Goal: Check status: Check status

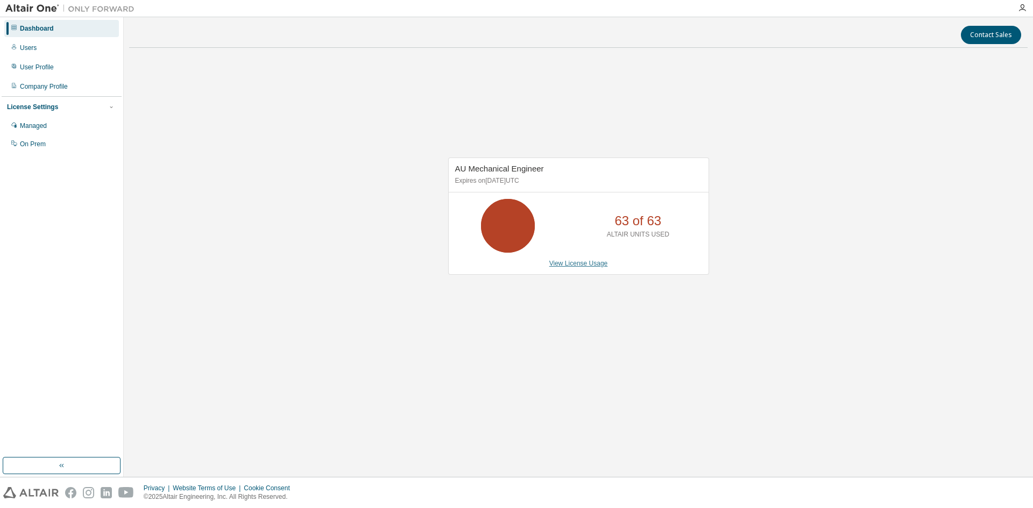
click at [551, 261] on link "View License Usage" at bounding box center [578, 264] width 59 height 8
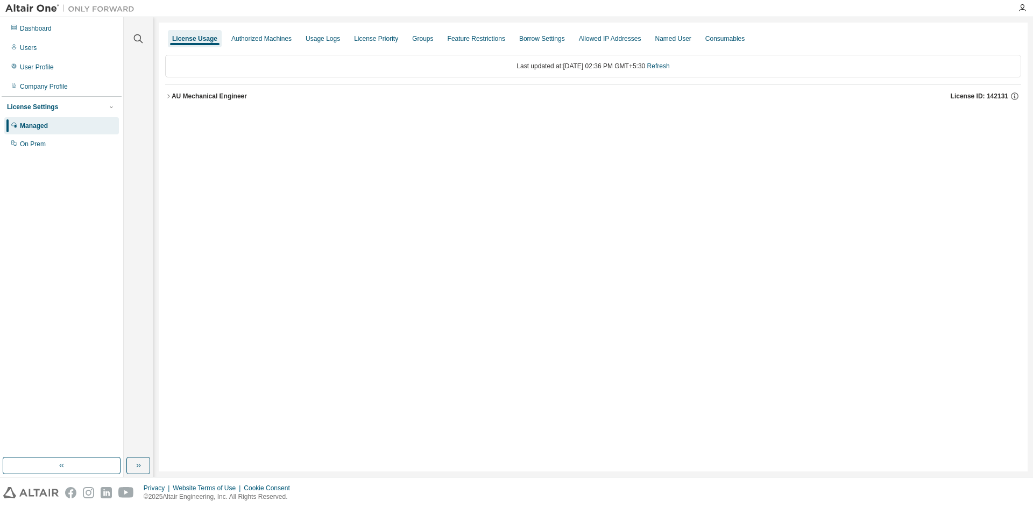
click at [240, 98] on div "AU Mechanical Engineer" at bounding box center [209, 96] width 75 height 9
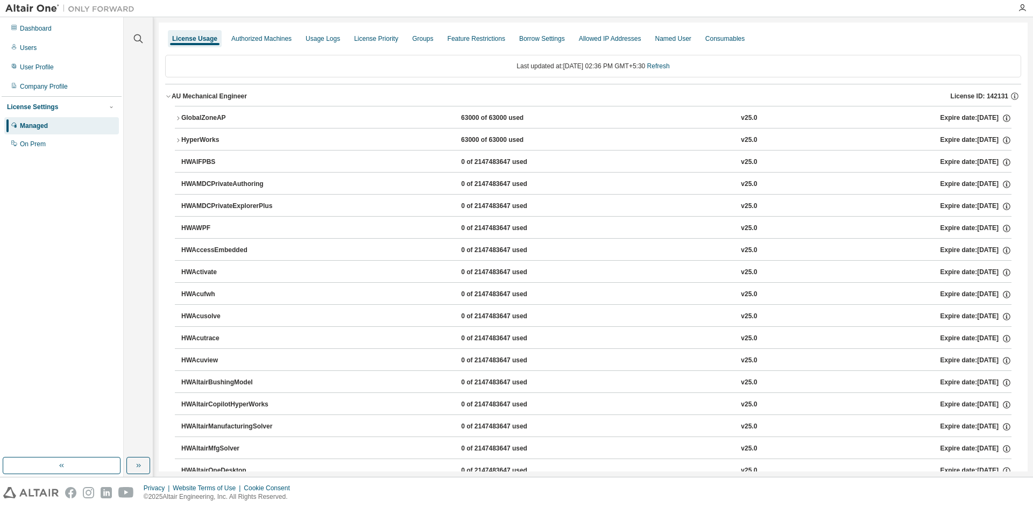
click at [198, 117] on div "GlobalZoneAP" at bounding box center [229, 118] width 97 height 10
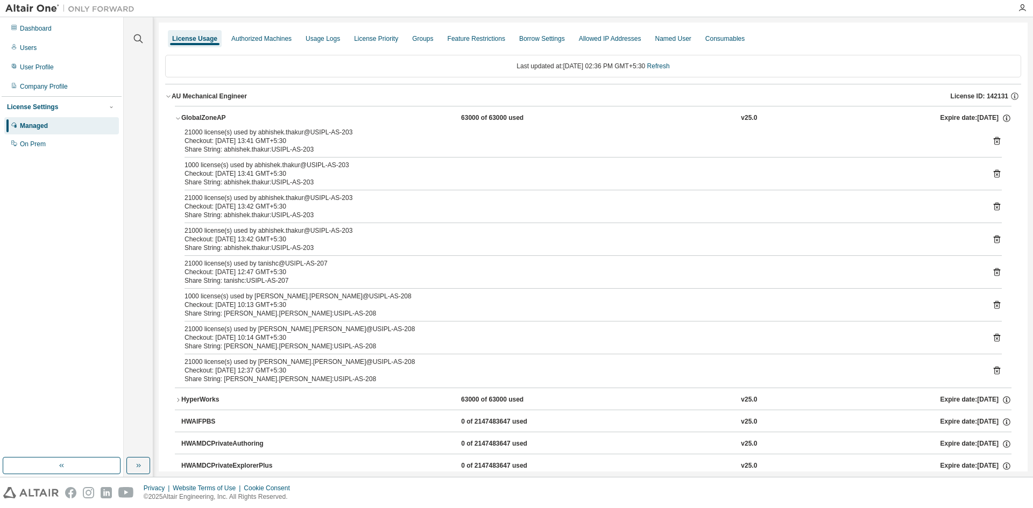
click at [993, 306] on icon at bounding box center [996, 305] width 6 height 8
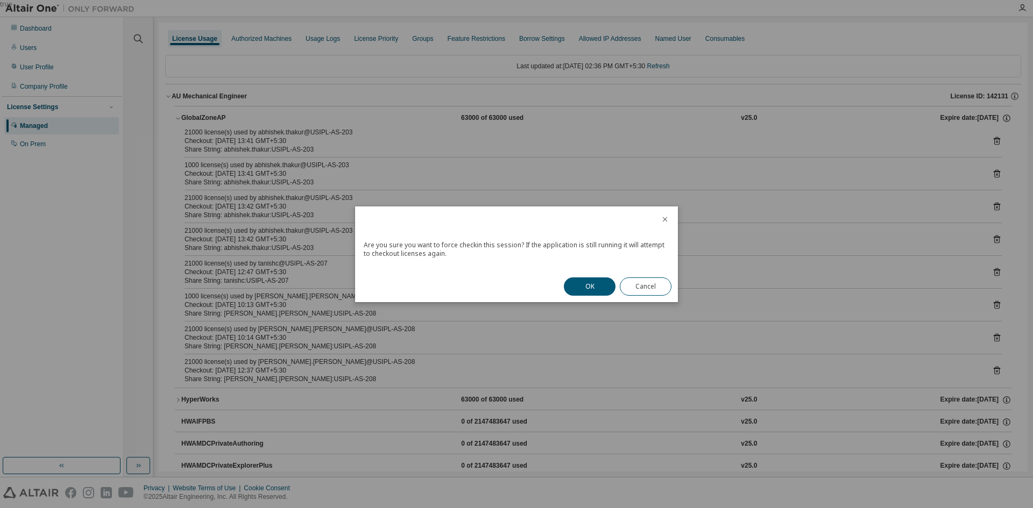
click at [664, 219] on icon "close" at bounding box center [664, 219] width 9 height 9
